Goal: Task Accomplishment & Management: Manage account settings

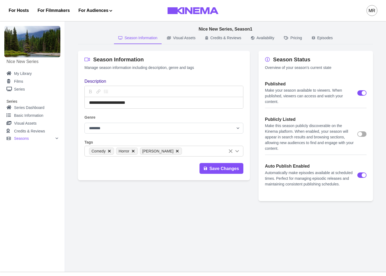
select select "**********"
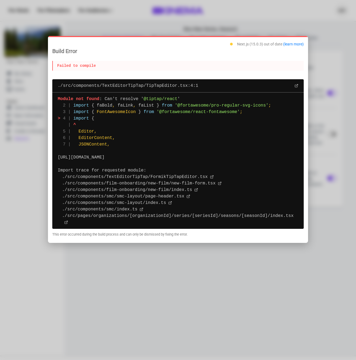
drag, startPoint x: 334, startPoint y: 57, endPoint x: 354, endPoint y: 71, distance: 24.4
click at [334, 58] on div at bounding box center [178, 180] width 356 height 360
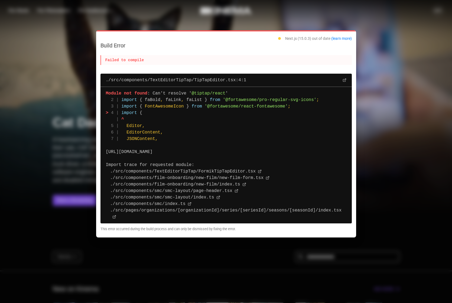
drag, startPoint x: 165, startPoint y: 29, endPoint x: 170, endPoint y: 28, distance: 5.1
click at [166, 29] on div at bounding box center [226, 151] width 452 height 303
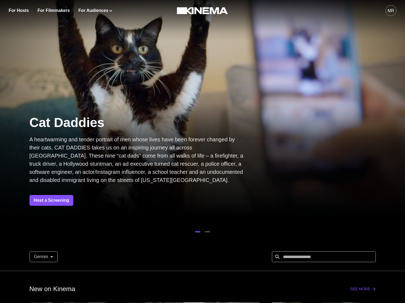
drag, startPoint x: 245, startPoint y: 116, endPoint x: 319, endPoint y: 48, distance: 100.8
click at [260, 103] on div "Cat Daddies A heartwarming and tender portrait of men whose lives have been for…" at bounding box center [202, 159] width 405 height 113
click at [393, 14] on div "MR" at bounding box center [391, 10] width 11 height 11
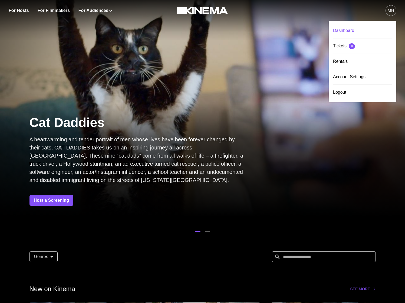
click at [338, 33] on div "Dashboard" at bounding box center [362, 30] width 59 height 15
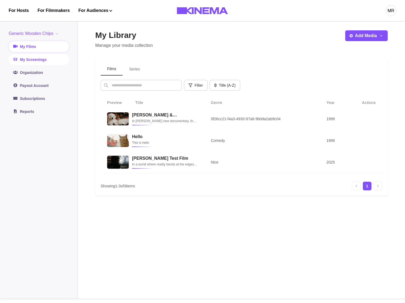
click at [32, 61] on link "My Screenings" at bounding box center [39, 59] width 60 height 11
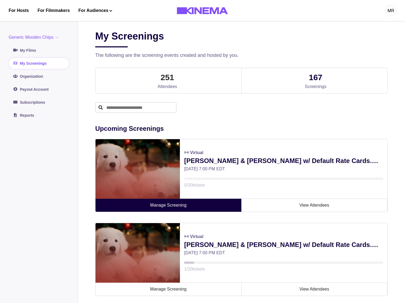
click at [189, 205] on link "Manage Screening" at bounding box center [169, 205] width 146 height 13
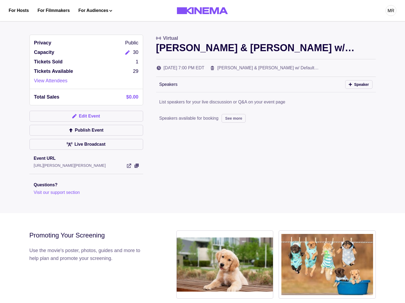
click at [78, 118] on button "Edit Event" at bounding box center [87, 116] width 114 height 11
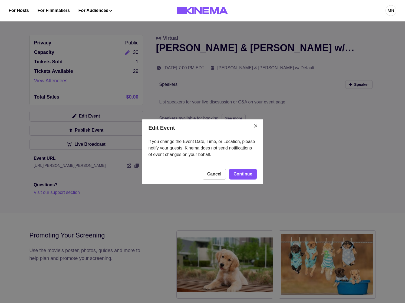
click at [255, 179] on footer "Cancel Continue" at bounding box center [202, 173] width 121 height 19
click at [250, 176] on link "Continue" at bounding box center [242, 174] width 27 height 11
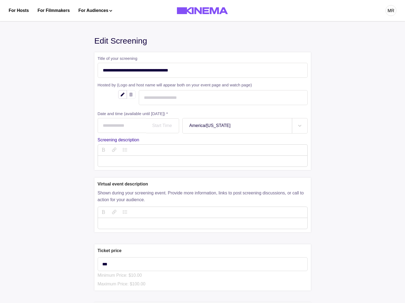
type input "**********"
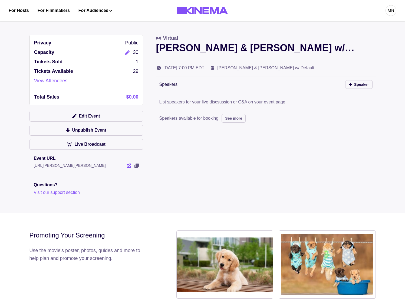
click at [129, 165] on icon "View Event" at bounding box center [129, 166] width 4 height 4
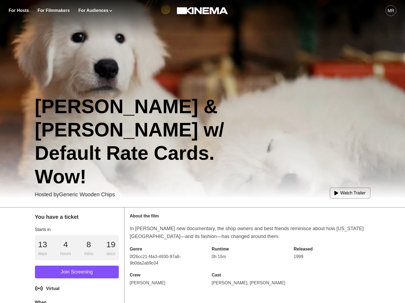
scroll to position [53, 0]
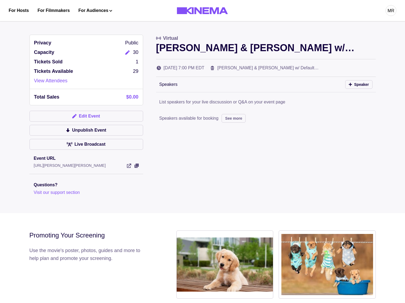
click at [79, 118] on button "Edit Event" at bounding box center [87, 116] width 114 height 11
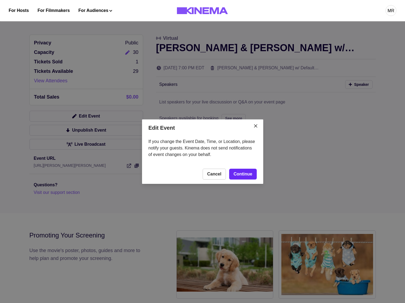
click at [240, 174] on link "Continue" at bounding box center [242, 174] width 27 height 11
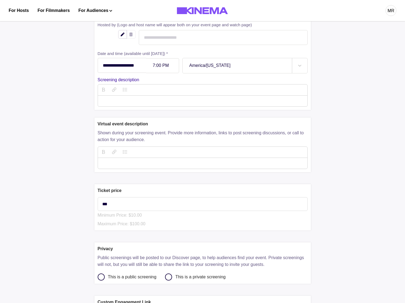
scroll to position [92, 0]
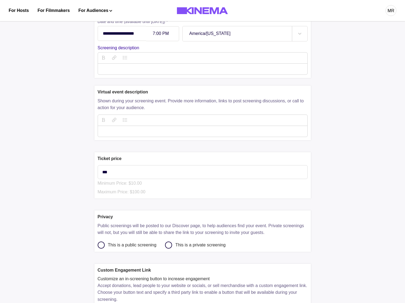
click at [117, 73] on div at bounding box center [203, 69] width 210 height 11
click at [117, 70] on p "description" at bounding box center [202, 69] width 201 height 6
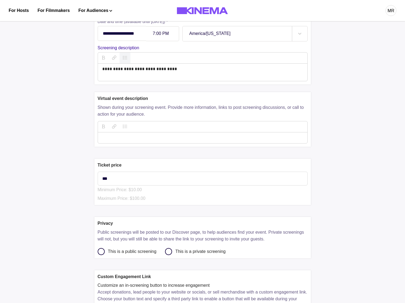
click at [124, 58] on icon "button" at bounding box center [125, 58] width 4 height 4
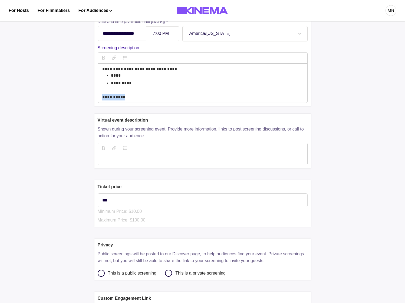
copy p "**********"
click at [125, 58] on icon "button" at bounding box center [125, 58] width 4 height 4
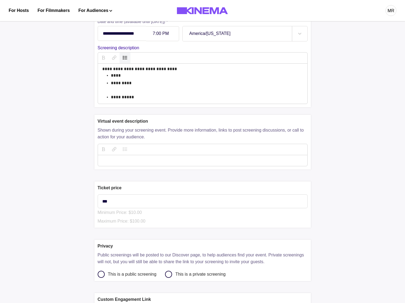
click at [123, 59] on icon "button" at bounding box center [125, 58] width 4 height 4
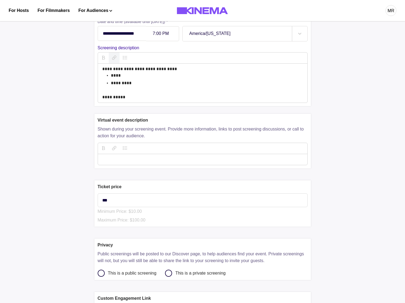
click at [115, 59] on icon "button" at bounding box center [114, 57] width 4 height 4
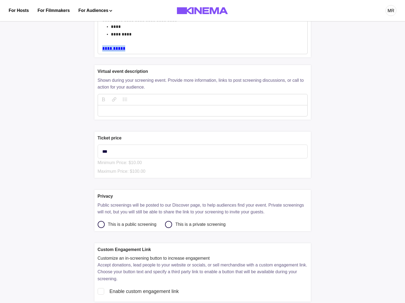
scroll to position [245, 0]
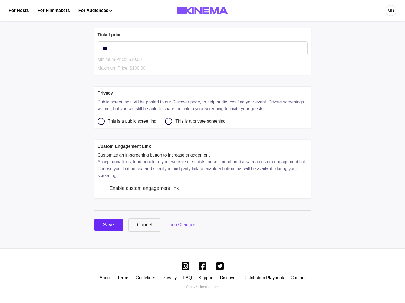
click at [112, 220] on button "Save" at bounding box center [108, 224] width 28 height 13
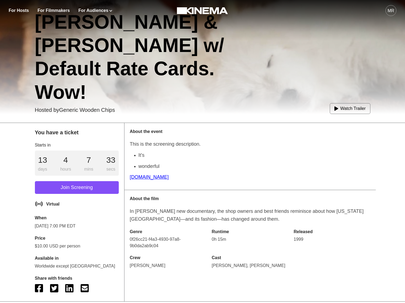
scroll to position [128, 0]
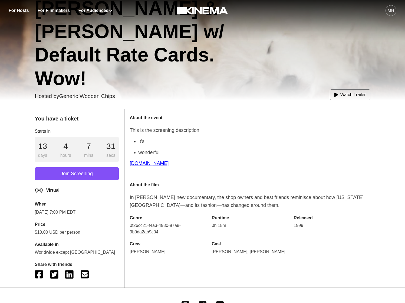
click at [142, 164] on p "[DOMAIN_NAME]" at bounding box center [250, 163] width 241 height 8
drag, startPoint x: 139, startPoint y: 170, endPoint x: 140, endPoint y: 162, distance: 7.9
click at [140, 168] on p "This is the screening description. It's wonderful [DOMAIN_NAME]" at bounding box center [250, 148] width 241 height 44
drag, startPoint x: 140, startPoint y: 162, endPoint x: 135, endPoint y: 164, distance: 5.5
click at [140, 162] on p "google.com" at bounding box center [250, 163] width 241 height 8
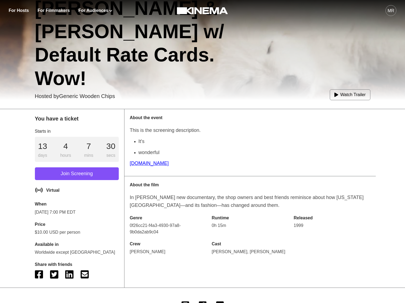
click at [136, 163] on p "google.com" at bounding box center [250, 163] width 241 height 8
drag, startPoint x: 136, startPoint y: 163, endPoint x: 143, endPoint y: 113, distance: 51.2
click at [141, 149] on p "This is the screening description. It's wonderful google.com" at bounding box center [250, 148] width 241 height 44
drag, startPoint x: 142, startPoint y: 108, endPoint x: 136, endPoint y: 116, distance: 10.1
click at [137, 110] on div "You have a ticket Starts in 13 days 4 hours 7 mins 29 secs Join Screening Virtu…" at bounding box center [202, 193] width 405 height 187
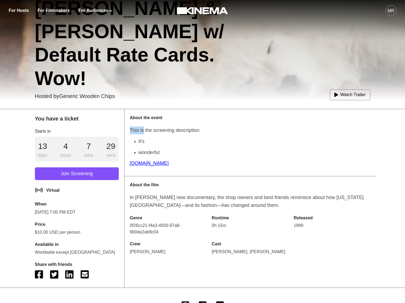
drag, startPoint x: 143, startPoint y: 130, endPoint x: 136, endPoint y: 155, distance: 25.3
click at [144, 137] on p "This is the screening description. It's wonderful google.com" at bounding box center [250, 148] width 241 height 44
drag, startPoint x: 135, startPoint y: 157, endPoint x: 136, endPoint y: 161, distance: 4.1
click at [135, 157] on p "This is the screening description. It's wonderful google.com" at bounding box center [250, 148] width 241 height 44
drag, startPoint x: 136, startPoint y: 161, endPoint x: 137, endPoint y: 164, distance: 2.9
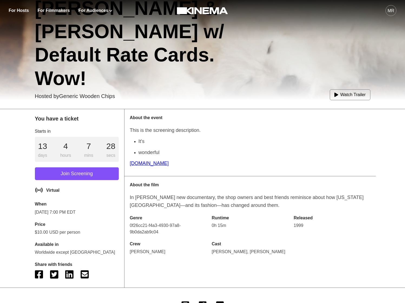
click at [136, 162] on p "google.com" at bounding box center [250, 163] width 241 height 8
click at [138, 164] on p "google.com" at bounding box center [250, 163] width 241 height 8
drag, startPoint x: 149, startPoint y: 143, endPoint x: 143, endPoint y: 149, distance: 8.2
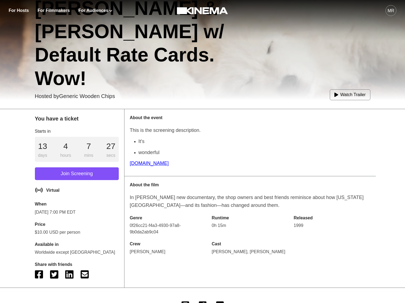
click at [149, 143] on p "It's" at bounding box center [255, 142] width 232 height 8
drag, startPoint x: 143, startPoint y: 149, endPoint x: 129, endPoint y: 123, distance: 29.3
click at [126, 124] on div "About the event This is the screening description. It's wonderful google.com" at bounding box center [251, 142] width 252 height 67
drag, startPoint x: 158, startPoint y: 131, endPoint x: 152, endPoint y: 152, distance: 21.8
click at [158, 132] on p "This is the screening description." at bounding box center [250, 130] width 241 height 8
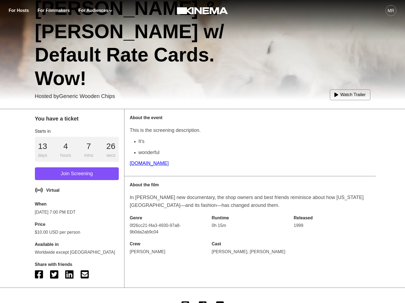
drag, startPoint x: 137, startPoint y: 167, endPoint x: 138, endPoint y: 163, distance: 4.1
click at [137, 165] on p "google.com" at bounding box center [250, 163] width 241 height 8
click at [138, 163] on p "google.com" at bounding box center [250, 163] width 241 height 8
drag, startPoint x: 231, startPoint y: 105, endPoint x: 210, endPoint y: 122, distance: 26.9
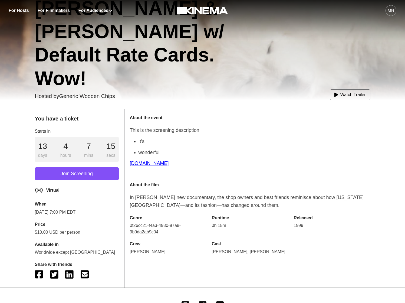
click at [229, 107] on div "You have a ticket Starts in 13 days 4 hours 7 mins 15 secs Join Screening Virtu…" at bounding box center [202, 193] width 405 height 187
click at [151, 164] on p "google.com" at bounding box center [250, 163] width 241 height 8
click at [142, 163] on p "google.com" at bounding box center [250, 163] width 241 height 8
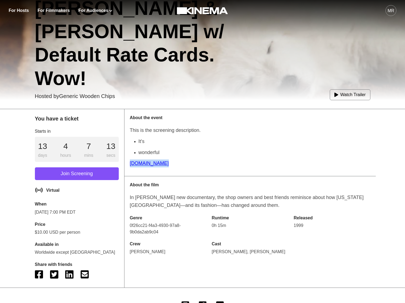
click at [142, 163] on p "google.com" at bounding box center [250, 163] width 241 height 8
click at [161, 155] on p "wonderful" at bounding box center [255, 153] width 232 height 8
click at [144, 162] on p "google.com" at bounding box center [250, 163] width 241 height 8
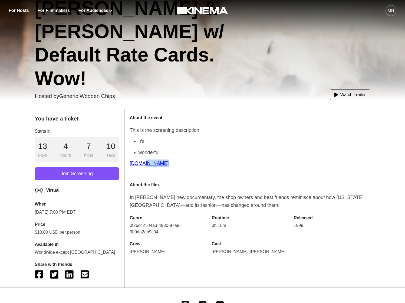
click at [144, 162] on p "google.com" at bounding box center [250, 163] width 241 height 8
click at [149, 162] on p "google.com" at bounding box center [250, 163] width 241 height 8
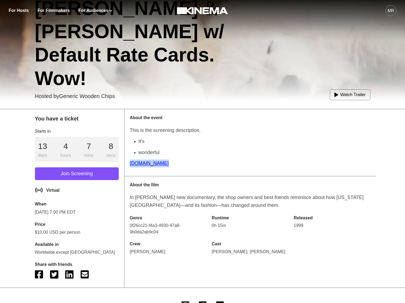
click at [149, 162] on p "google.com" at bounding box center [250, 163] width 241 height 8
click at [154, 190] on div "About the film In Smriti Keshari’s new documentary, the shop owners and best fr…" at bounding box center [251, 218] width 252 height 84
click at [158, 204] on p "In Smriti Keshari’s new documentary, the shop owners and best friends reminisce…" at bounding box center [250, 202] width 241 height 16
click at [136, 161] on p "google.com" at bounding box center [250, 163] width 241 height 8
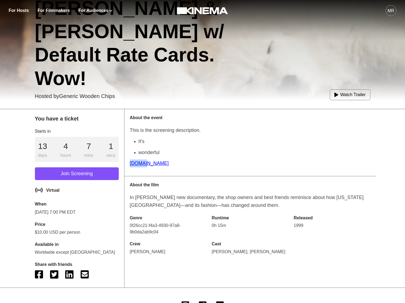
click at [136, 161] on p "google.com" at bounding box center [250, 163] width 241 height 8
click at [139, 164] on p "google.com" at bounding box center [250, 163] width 241 height 8
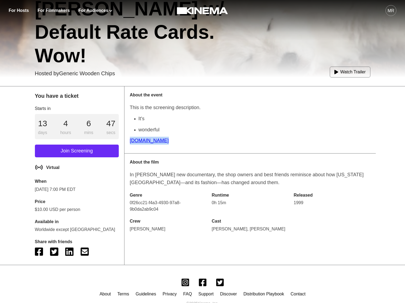
scroll to position [167, 0]
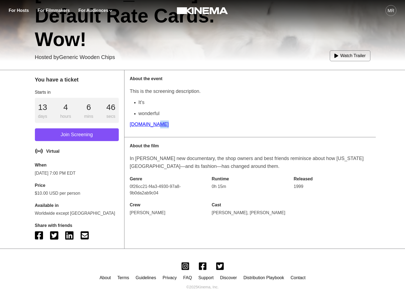
click at [152, 136] on div "About the event This is the screening description. It's wonderful google.com" at bounding box center [251, 103] width 252 height 67
click at [141, 123] on p "google.com" at bounding box center [250, 124] width 241 height 8
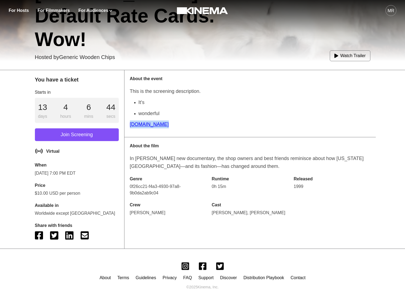
click at [141, 123] on p "google.com" at bounding box center [250, 124] width 241 height 8
click at [150, 159] on p "In Smriti Keshari’s new documentary, the shop owners and best friends reminisce…" at bounding box center [250, 163] width 241 height 16
click at [89, 155] on div "Virtual" at bounding box center [77, 151] width 84 height 10
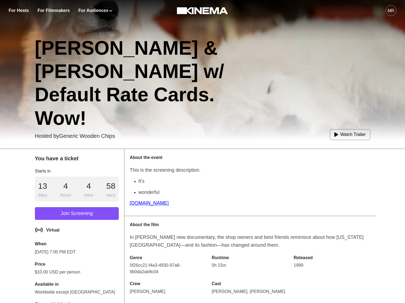
scroll to position [107, 0]
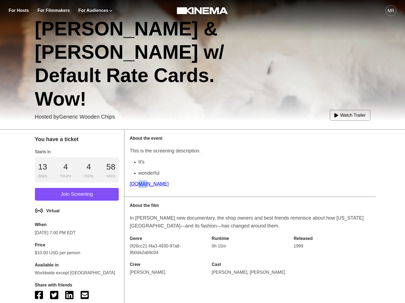
click at [145, 185] on p "google.com" at bounding box center [250, 184] width 241 height 8
click at [145, 182] on p "google.com" at bounding box center [250, 184] width 241 height 8
drag, startPoint x: 145, startPoint y: 182, endPoint x: 187, endPoint y: 192, distance: 43.3
click at [168, 190] on p "This is the screening description. It's wonderful google.com" at bounding box center [250, 169] width 241 height 44
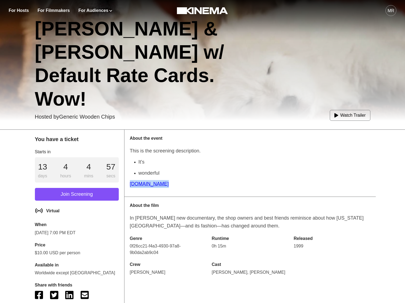
drag, startPoint x: 187, startPoint y: 192, endPoint x: 139, endPoint y: 184, distance: 48.9
click at [133, 179] on div "About the event This is the screening description. It's wonderful google.com" at bounding box center [251, 163] width 252 height 67
click at [144, 187] on p "google.com" at bounding box center [250, 184] width 241 height 8
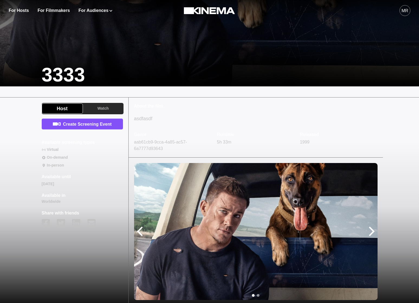
scroll to position [153, 0]
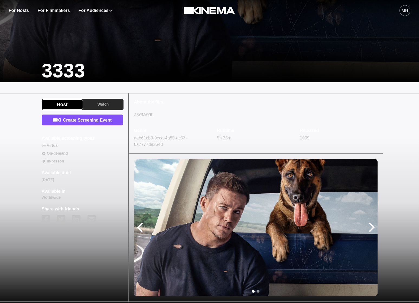
click at [146, 111] on p "asdfasdf" at bounding box center [255, 115] width 243 height 8
drag, startPoint x: 146, startPoint y: 116, endPoint x: 195, endPoint y: 110, distance: 49.9
click at [146, 116] on p "asdfasdf" at bounding box center [255, 115] width 243 height 8
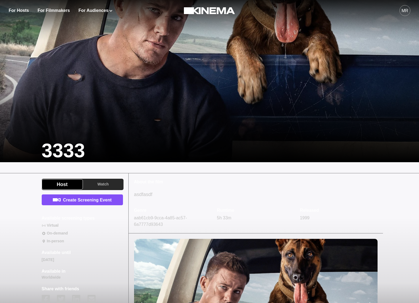
scroll to position [121, 0]
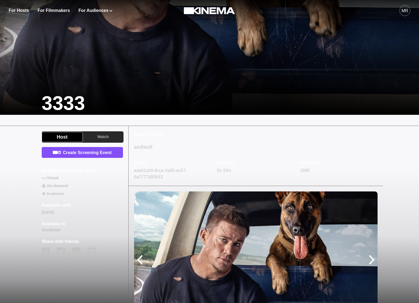
click at [247, 93] on div "3333" at bounding box center [183, 103] width 282 height 23
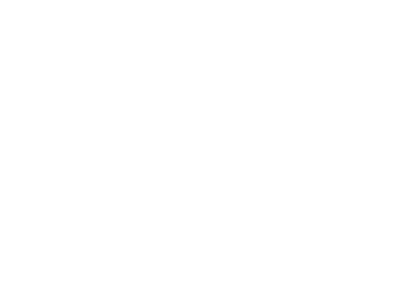
scroll to position [121, 0]
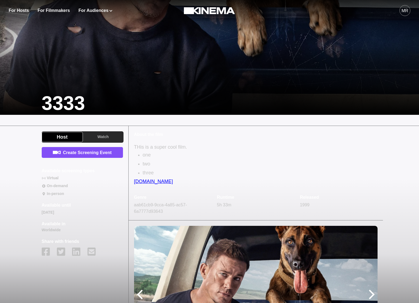
click at [147, 182] on p "[DOMAIN_NAME]" at bounding box center [255, 182] width 243 height 8
click at [142, 184] on p "[DOMAIN_NAME]" at bounding box center [255, 182] width 243 height 8
click at [143, 183] on p "[DOMAIN_NAME]" at bounding box center [255, 182] width 243 height 8
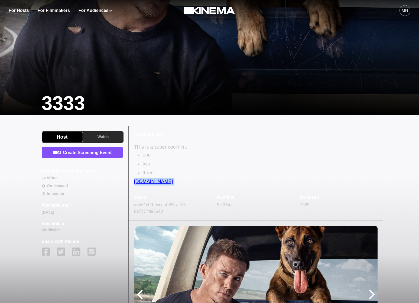
click at [143, 183] on p "[DOMAIN_NAME]" at bounding box center [255, 182] width 243 height 8
click at [145, 183] on p "[DOMAIN_NAME]" at bounding box center [255, 182] width 243 height 8
click at [146, 183] on p "[DOMAIN_NAME]" at bounding box center [255, 182] width 243 height 8
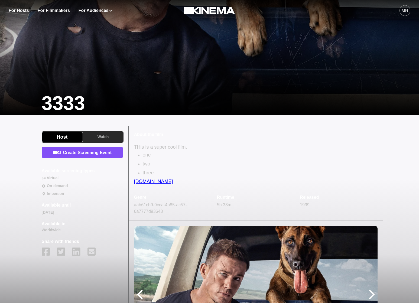
click at [146, 183] on p "[DOMAIN_NAME]" at bounding box center [255, 182] width 243 height 8
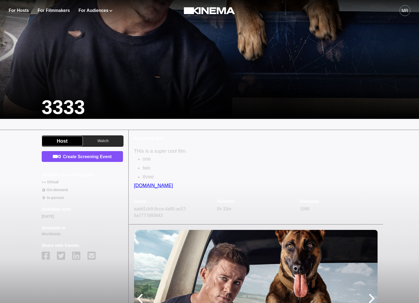
scroll to position [120, 0]
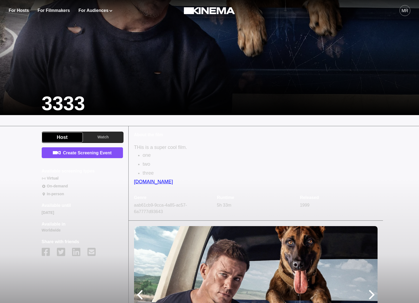
drag, startPoint x: 145, startPoint y: 175, endPoint x: 144, endPoint y: 187, distance: 11.7
click at [145, 176] on p "three" at bounding box center [260, 173] width 235 height 8
click at [144, 186] on div "About the film THis is a super cool film. one two three [DOMAIN_NAME] Genre aab…" at bounding box center [256, 173] width 254 height 94
click at [145, 183] on p "[DOMAIN_NAME]" at bounding box center [255, 182] width 243 height 8
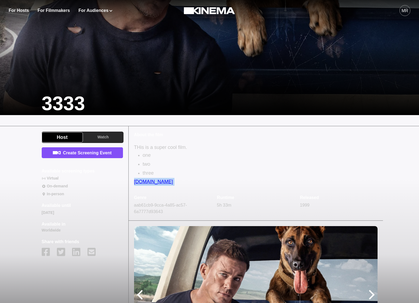
click at [145, 183] on p "[DOMAIN_NAME]" at bounding box center [255, 182] width 243 height 8
click at [144, 183] on p "[DOMAIN_NAME]" at bounding box center [255, 182] width 243 height 8
drag, startPoint x: 174, startPoint y: 115, endPoint x: 206, endPoint y: 201, distance: 91.2
click at [174, 115] on div "Host Watch Create Screening Event Available screening types Virtual On-demand I…" at bounding box center [209, 242] width 419 height 254
click at [153, 173] on p "three" at bounding box center [260, 173] width 235 height 8
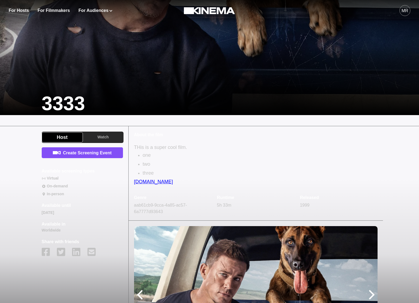
click at [146, 179] on p "[DOMAIN_NAME]" at bounding box center [255, 182] width 243 height 8
drag, startPoint x: 157, startPoint y: 185, endPoint x: 152, endPoint y: 184, distance: 5.3
click at [157, 185] on p "[DOMAIN_NAME]" at bounding box center [255, 182] width 243 height 8
click at [147, 182] on p "[DOMAIN_NAME]" at bounding box center [255, 182] width 243 height 8
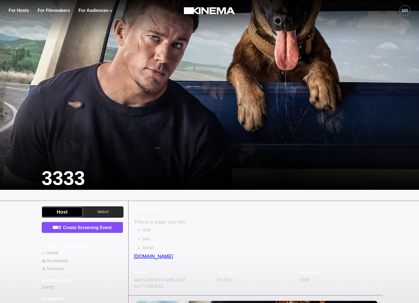
scroll to position [57, 0]
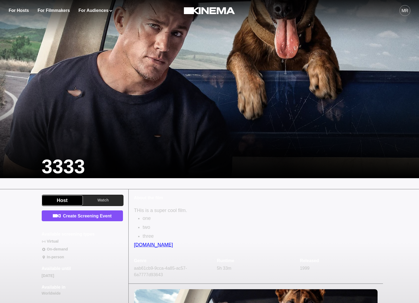
drag, startPoint x: 177, startPoint y: 198, endPoint x: 254, endPoint y: 233, distance: 84.8
click at [177, 198] on p "About the film" at bounding box center [255, 198] width 243 height 6
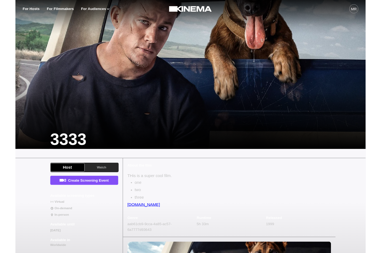
scroll to position [0, 0]
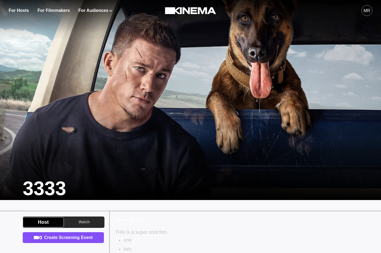
click at [221, 178] on div "3333" at bounding box center [164, 188] width 282 height 23
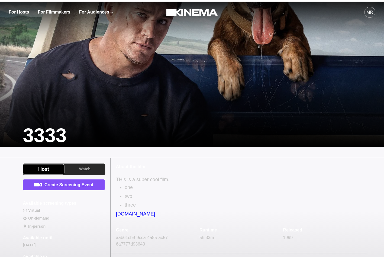
scroll to position [67, 0]
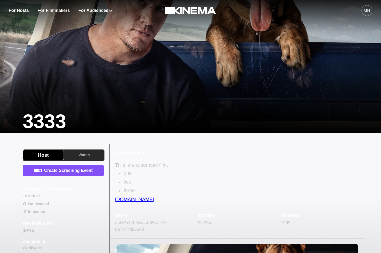
drag, startPoint x: 148, startPoint y: 200, endPoint x: 127, endPoint y: 198, distance: 20.6
click at [141, 199] on p "[DOMAIN_NAME]" at bounding box center [236, 200] width 243 height 8
click at [127, 198] on p "[DOMAIN_NAME]" at bounding box center [236, 200] width 243 height 8
click at [127, 200] on p "[DOMAIN_NAME]" at bounding box center [236, 200] width 243 height 8
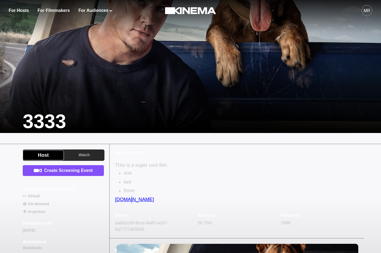
drag, startPoint x: 127, startPoint y: 200, endPoint x: 147, endPoint y: 195, distance: 20.7
click at [127, 200] on p "[DOMAIN_NAME]" at bounding box center [236, 200] width 243 height 8
drag, startPoint x: 116, startPoint y: 210, endPoint x: 125, endPoint y: 204, distance: 10.5
click at [125, 205] on div "About the film THis is a super cool film. one two three [DOMAIN_NAME] Genre aab…" at bounding box center [237, 191] width 254 height 94
drag, startPoint x: 125, startPoint y: 204, endPoint x: 124, endPoint y: 201, distance: 2.7
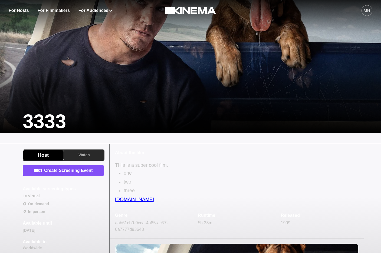
click at [124, 203] on p "[DOMAIN_NAME]" at bounding box center [236, 200] width 243 height 8
click at [124, 200] on p "[DOMAIN_NAME]" at bounding box center [236, 200] width 243 height 8
drag, startPoint x: 235, startPoint y: 97, endPoint x: 363, endPoint y: 231, distance: 184.8
click at [236, 102] on div at bounding box center [190, 85] width 381 height 95
